Goal: Transaction & Acquisition: Purchase product/service

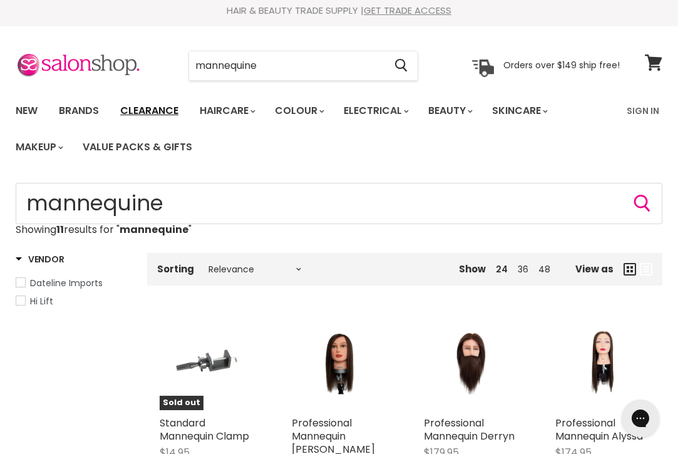
click at [158, 113] on link "Clearance" at bounding box center [149, 111] width 77 height 26
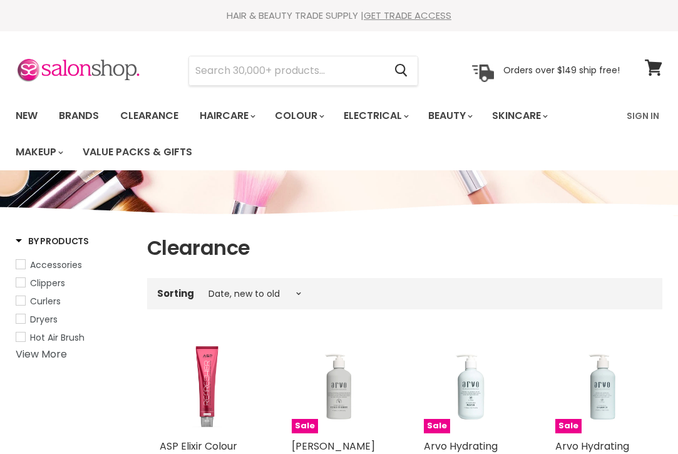
select select "created-descending"
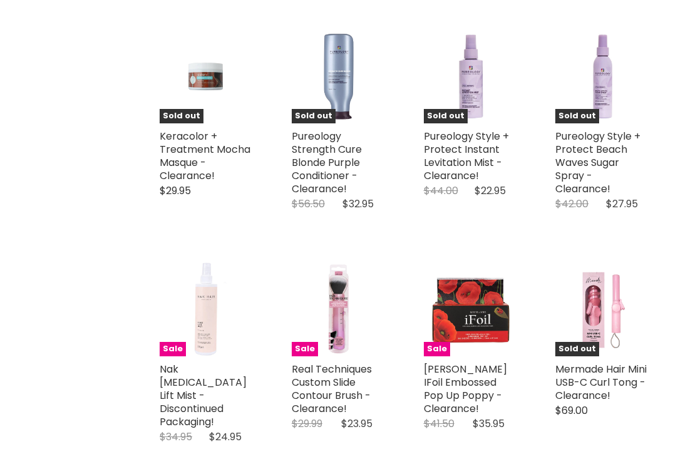
scroll to position [2585, 0]
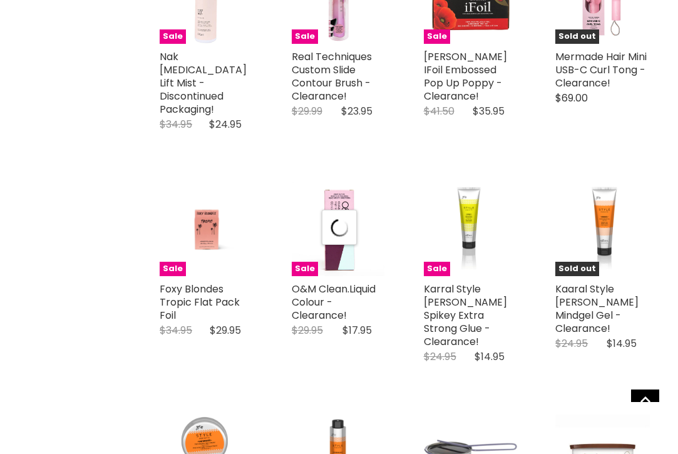
select select "created-descending"
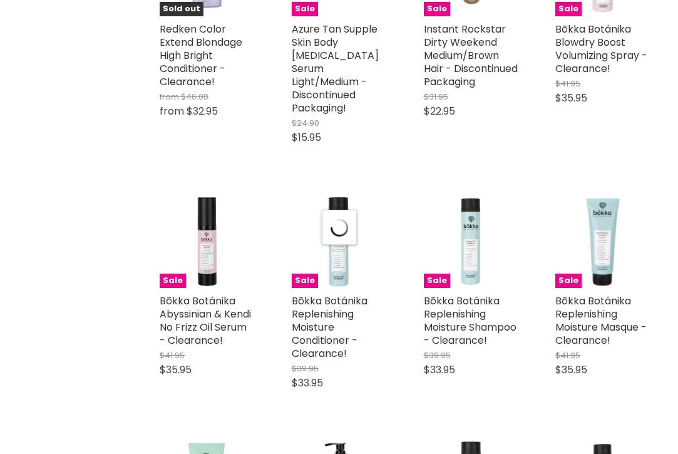
type input "scissors"
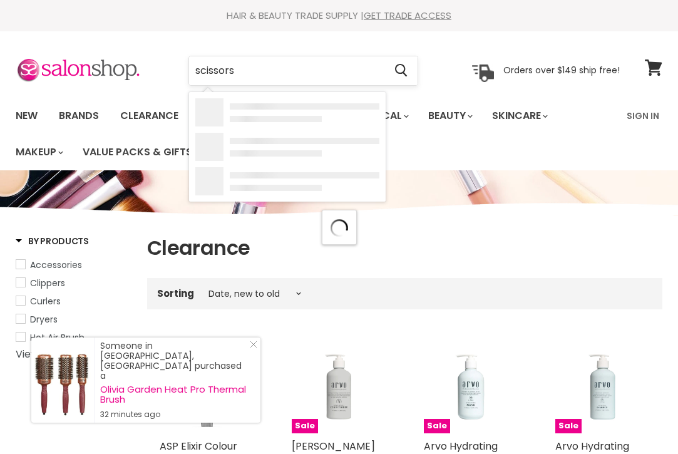
select select "created-descending"
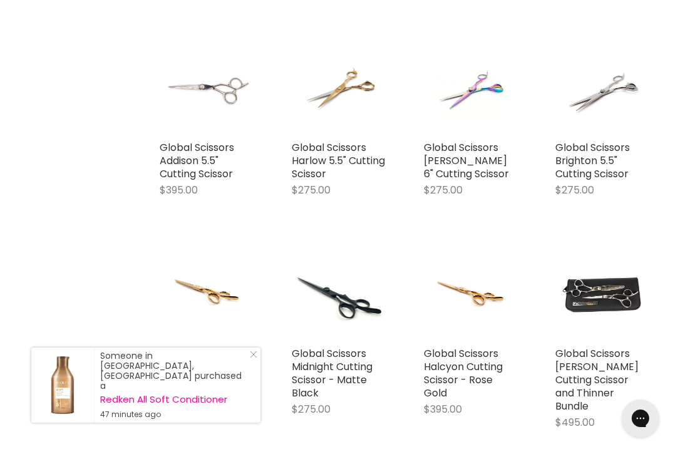
scroll to position [751, 0]
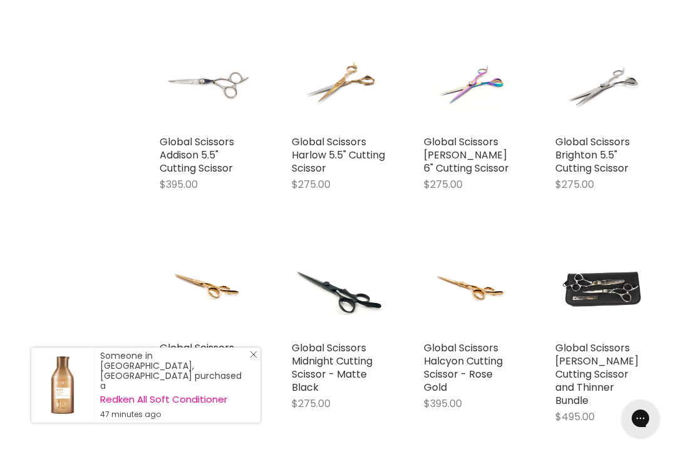
click at [255, 358] on line "Close Icon" at bounding box center [254, 354] width 6 height 6
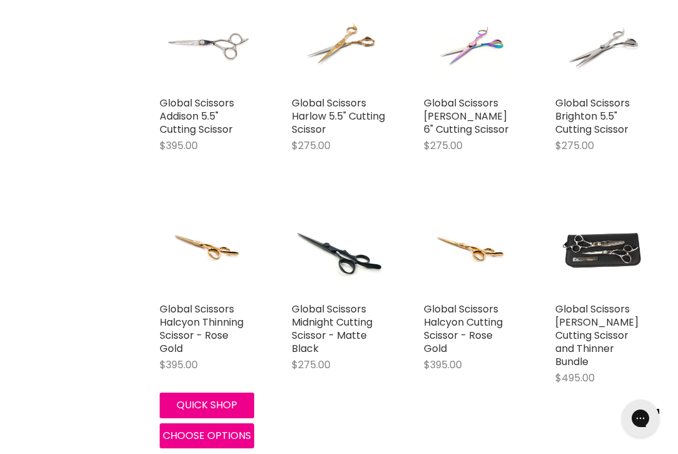
scroll to position [791, 0]
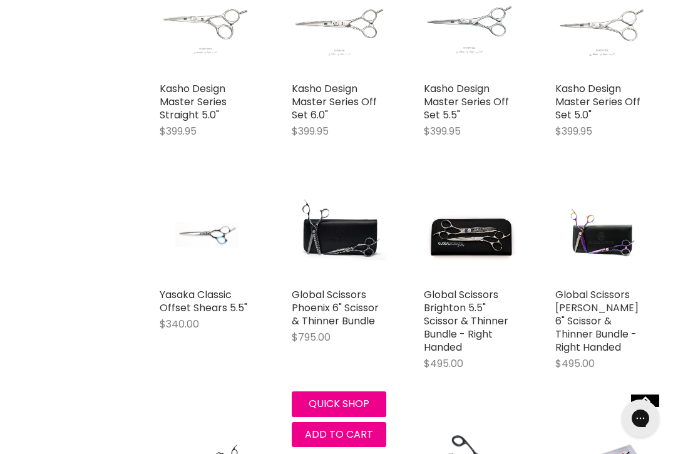
scroll to position [2329, 0]
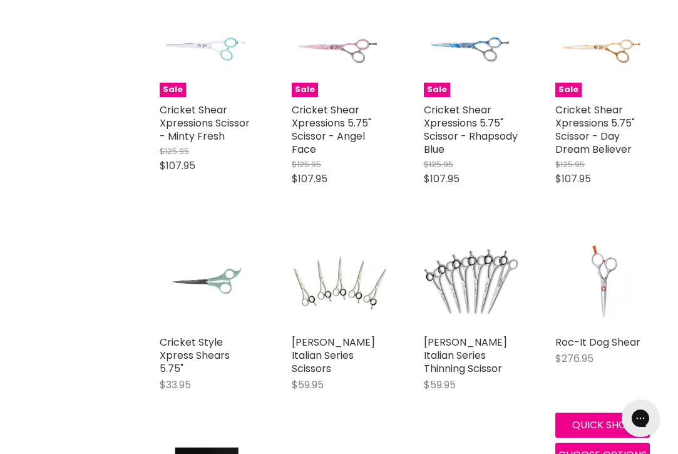
scroll to position [3634, 0]
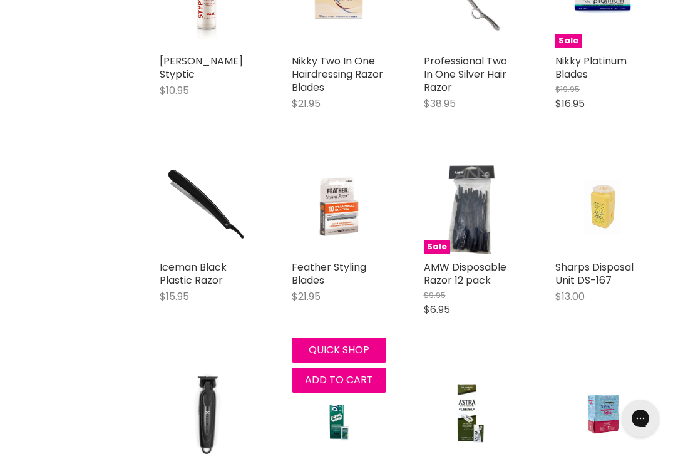
scroll to position [4959, 0]
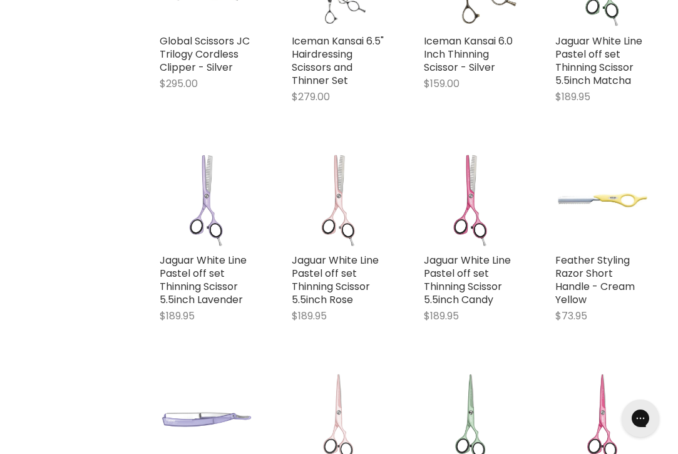
scroll to position [6275, 0]
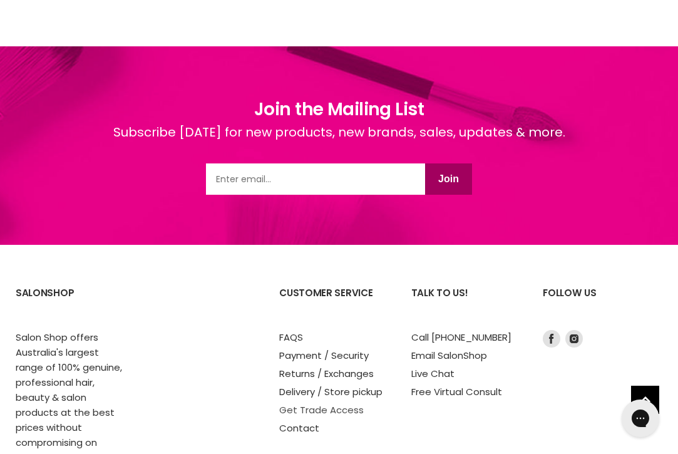
scroll to position [7906, 0]
